Goal: Ask a question

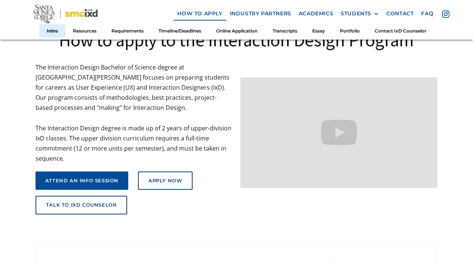
scroll to position [65, 0]
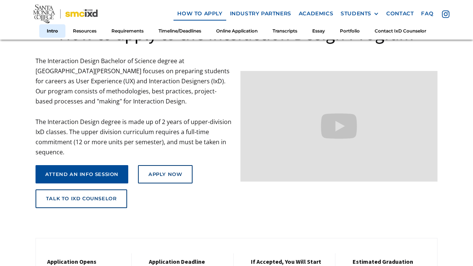
copy body "The 2025 Annual Report is now LIVE! Click here to learn more about SMC IxD's ac…"
click at [198, 169] on div "attend an info session Apply Now talk to ixd counselor" at bounding box center [135, 183] width 198 height 51
click at [100, 202] on link "talk to ixd counselor" at bounding box center [82, 199] width 92 height 19
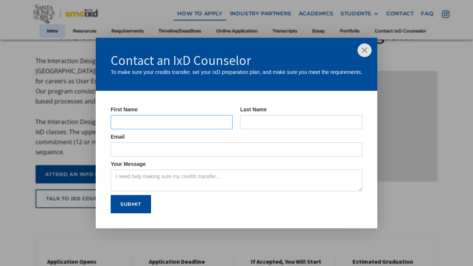
click at [184, 121] on input "IxD Counselor Form" at bounding box center [172, 122] width 122 height 14
click at [370, 53] on img at bounding box center [365, 50] width 14 height 14
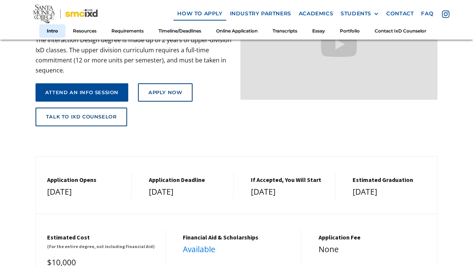
scroll to position [215, 0]
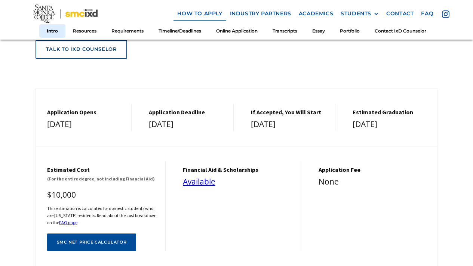
click at [80, 52] on link "talk to ixd counselor" at bounding box center [82, 49] width 92 height 19
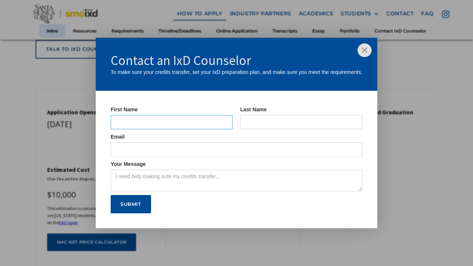
click at [161, 117] on input "IxD Counselor Form" at bounding box center [172, 122] width 122 height 14
type input "Leyi"
type input "Yu"
type input "[EMAIL_ADDRESS][DOMAIN_NAME]"
click at [175, 125] on input "Leyi" at bounding box center [172, 122] width 122 height 14
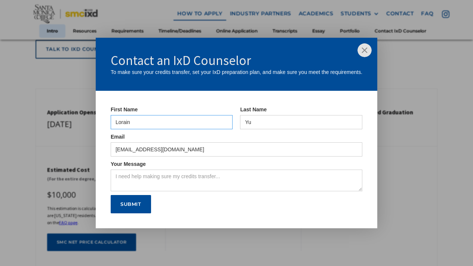
type input "Lorain"
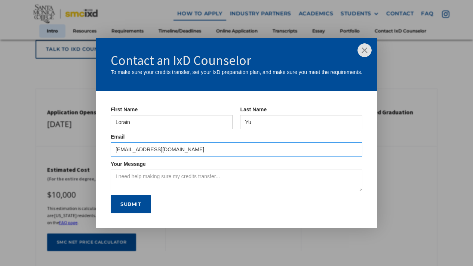
drag, startPoint x: 177, startPoint y: 146, endPoint x: 188, endPoint y: 156, distance: 15.1
click at [188, 156] on input "[EMAIL_ADDRESS][DOMAIN_NAME]" at bounding box center [237, 150] width 252 height 14
type input "y"
type input "[EMAIL_ADDRESS][DOMAIN_NAME]"
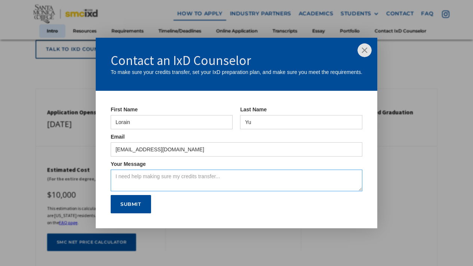
click at [209, 184] on textarea "Your Message" at bounding box center [237, 181] width 252 height 22
click at [139, 175] on textarea "Your Message" at bounding box center [237, 181] width 252 height 22
paste textarea "Subject: Inquiry About Observing or Experiencing IxD Courses Dear [IxD Counselo…"
type textarea "Subject: Inquiry About Observing or Experiencing IxD Courses Dear [IxD Counselo…"
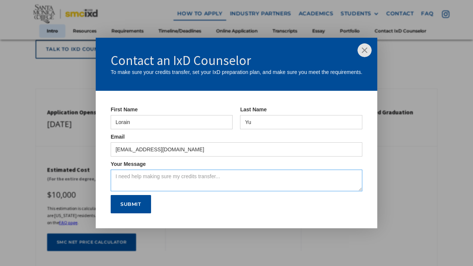
click at [189, 177] on textarea "Your Message" at bounding box center [237, 181] width 252 height 22
paste textarea "My long-term goal is to transfer to a four-year university, but I would like to…"
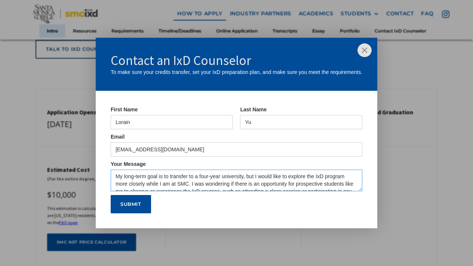
click at [114, 176] on textarea "My long-term goal is to transfer to a four-year university, but I would like to…" at bounding box center [237, 181] width 252 height 22
paste textarea "I am currently a student at [GEOGRAPHIC_DATA][PERSON_NAME]. I am very intereste…"
click at [115, 176] on textarea "I am currently a student at [GEOGRAPHIC_DATA][PERSON_NAME]. I am very intereste…" at bounding box center [237, 181] width 252 height 22
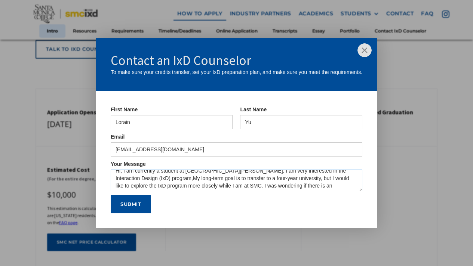
scroll to position [3, 0]
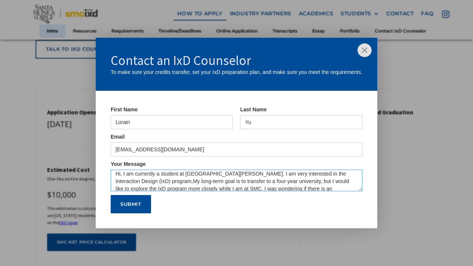
click at [150, 182] on textarea "Hi, I am currently a student at [GEOGRAPHIC_DATA][PERSON_NAME]. I am very inter…" at bounding box center [237, 181] width 252 height 22
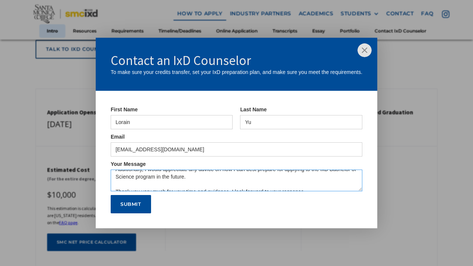
scroll to position [60, 0]
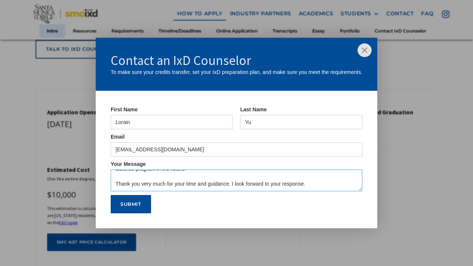
drag, startPoint x: 315, startPoint y: 178, endPoint x: 210, endPoint y: 175, distance: 104.8
click at [210, 176] on textarea "Hi, I am currently a student at [GEOGRAPHIC_DATA][PERSON_NAME]. I am very inter…" at bounding box center [237, 181] width 252 height 22
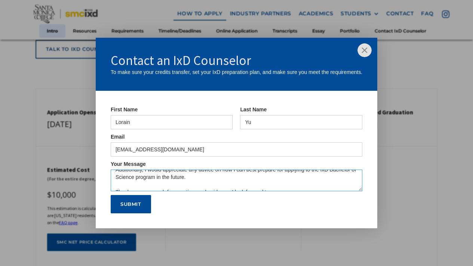
scroll to position [37, 0]
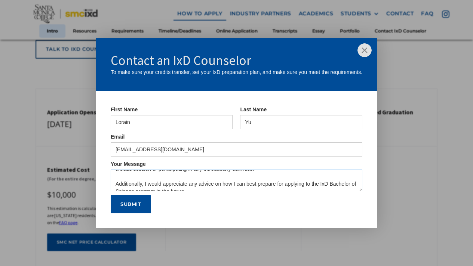
click at [118, 178] on textarea "Hi, I am currently a student at [GEOGRAPHIC_DATA][PERSON_NAME]. I am very inter…" at bounding box center [237, 181] width 252 height 22
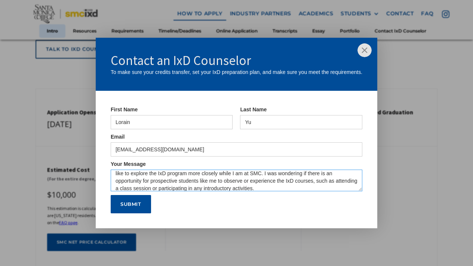
scroll to position [19, 0]
type textarea "Hi, I am currently a student at [GEOGRAPHIC_DATA][PERSON_NAME]. I am very inter…"
click at [136, 201] on input "Submit" at bounding box center [131, 204] width 40 height 19
type input "Please wait..."
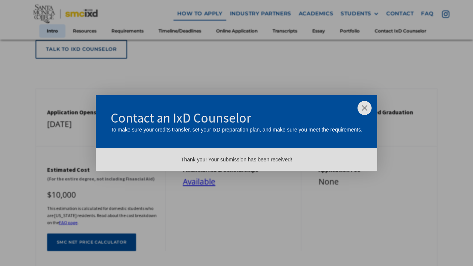
click at [256, 159] on div "Thank you! Your submission has been received!" at bounding box center [236, 159] width 267 height 7
click at [363, 109] on img at bounding box center [365, 108] width 14 height 14
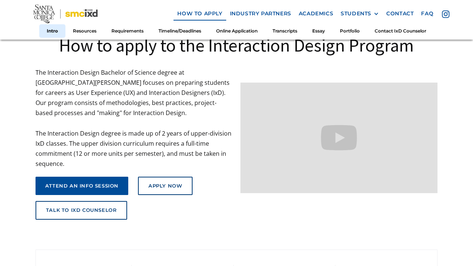
scroll to position [0, 0]
